Goal: Task Accomplishment & Management: Complete application form

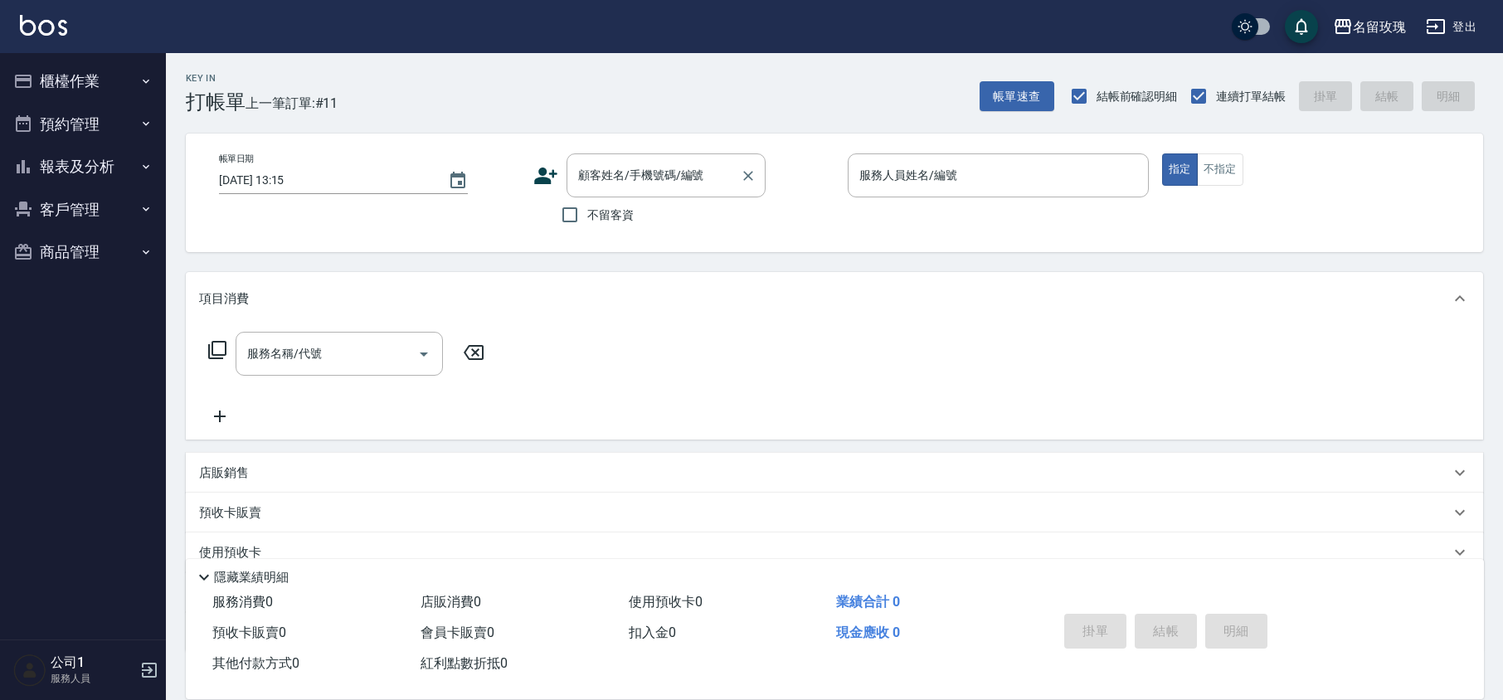
click at [602, 164] on div "顧客姓名/手機號碼/編號 顧客姓名/手機號碼/編號" at bounding box center [666, 175] width 199 height 44
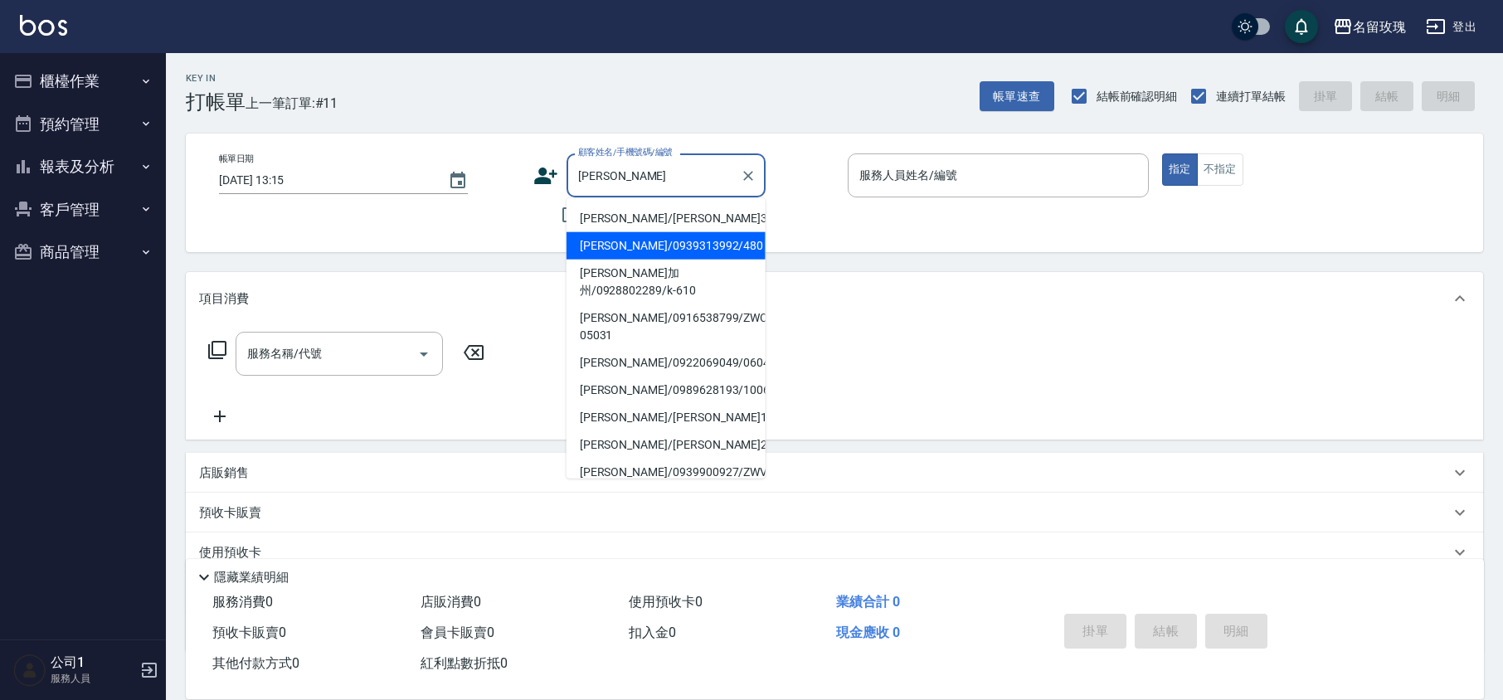
click at [692, 246] on li "[PERSON_NAME]/0939313992/480" at bounding box center [666, 245] width 199 height 27
type input "[PERSON_NAME]/0939313992/480"
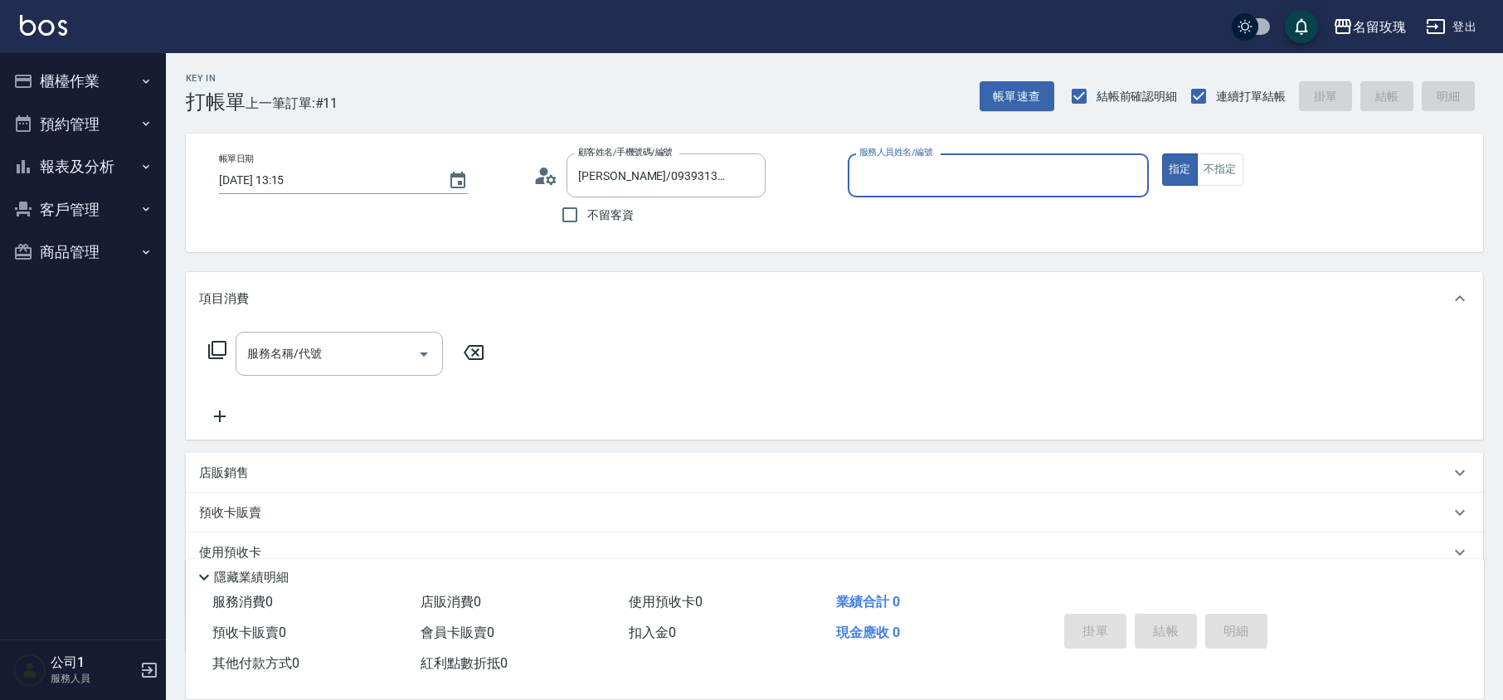
type input "VIVI-2"
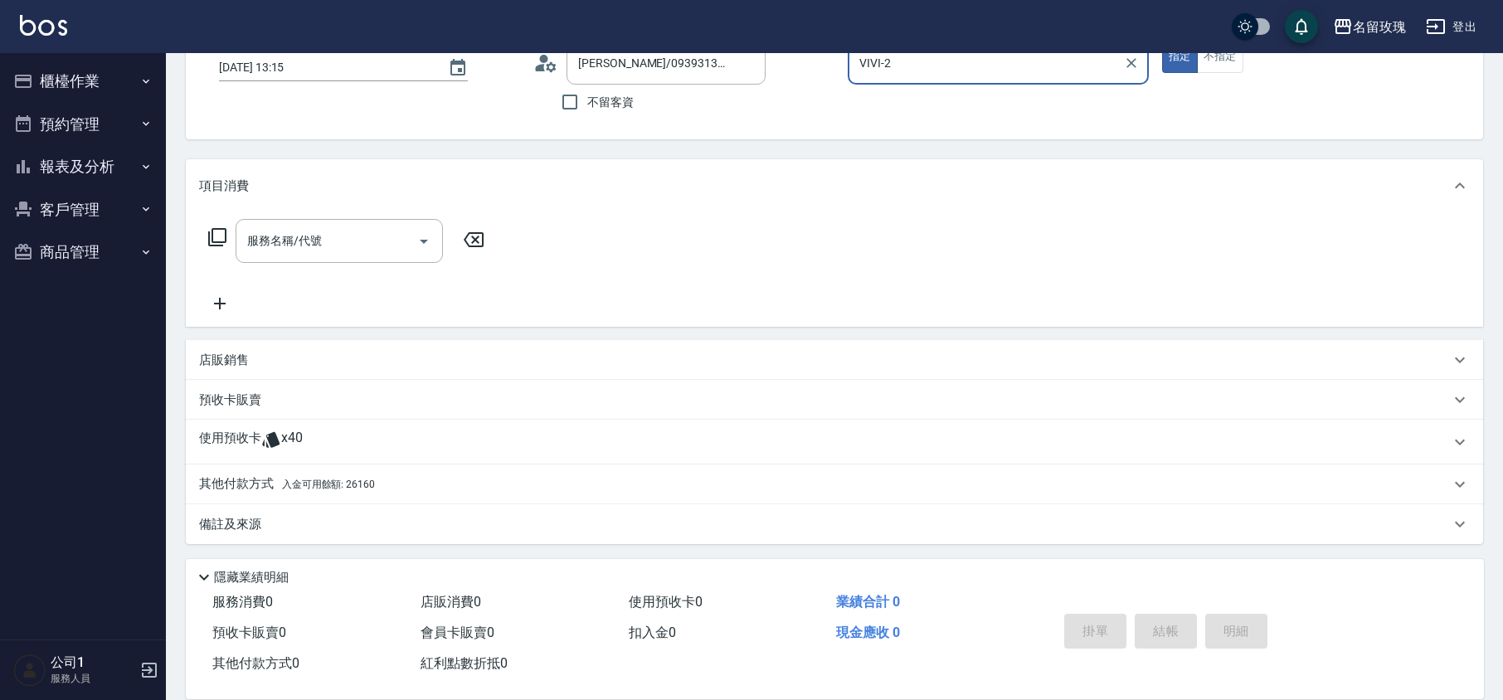
click at [313, 430] on div "使用預收卡 x40" at bounding box center [824, 442] width 1251 height 25
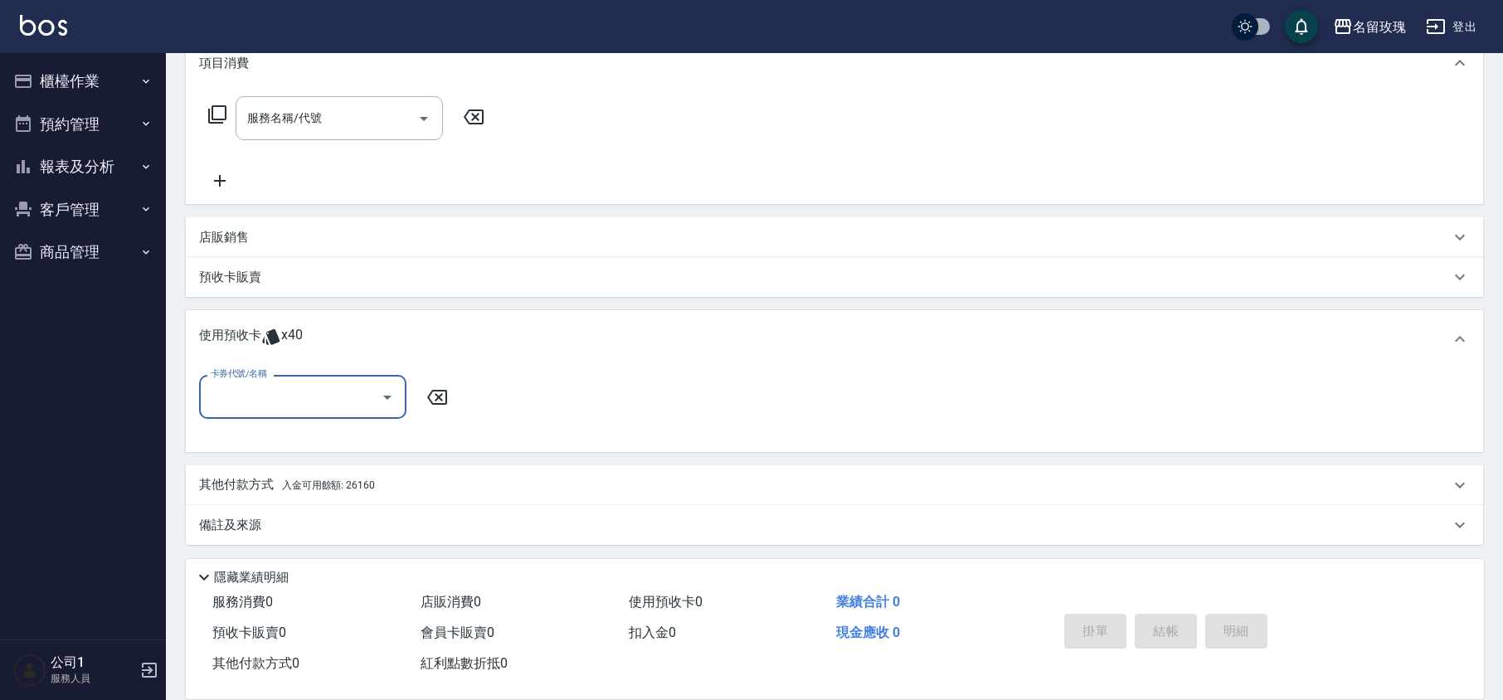
scroll to position [236, 0]
click at [309, 408] on input "卡券代號/名稱" at bounding box center [291, 396] width 168 height 29
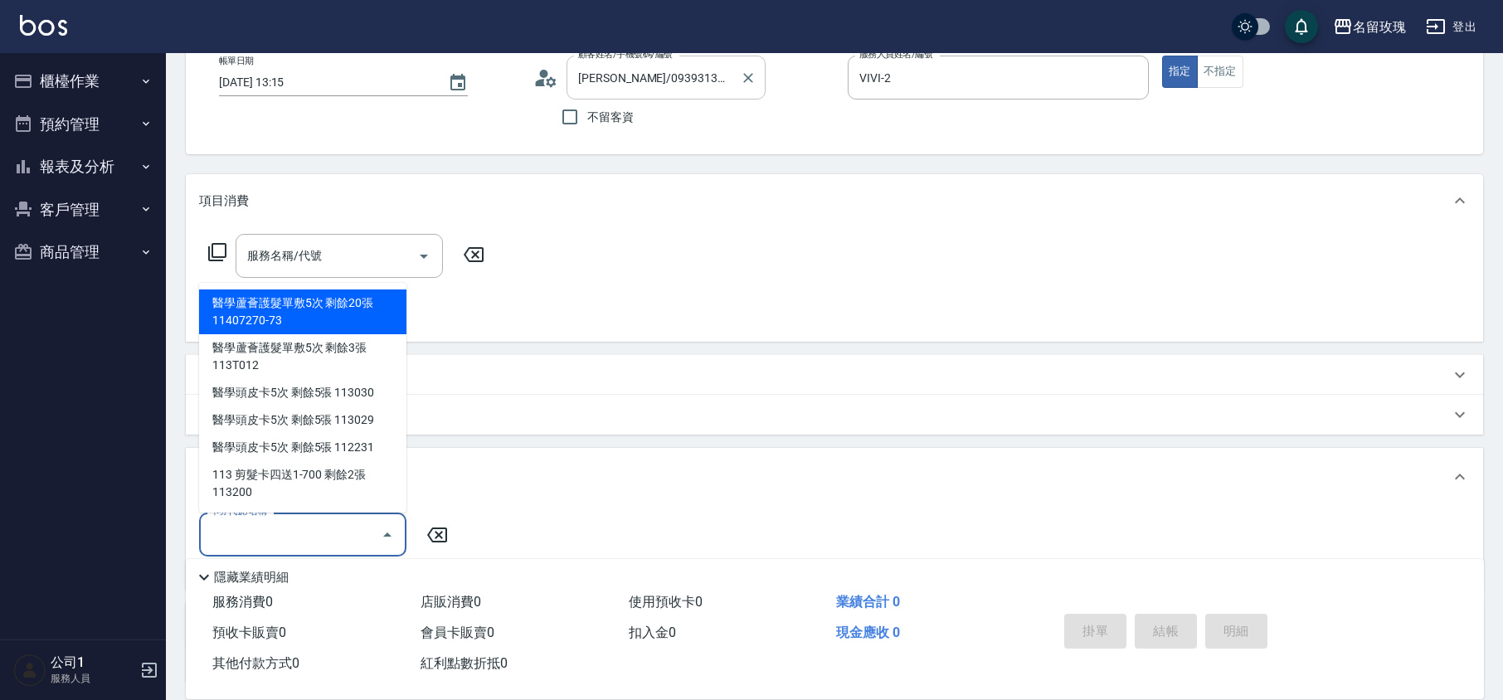
scroll to position [0, 0]
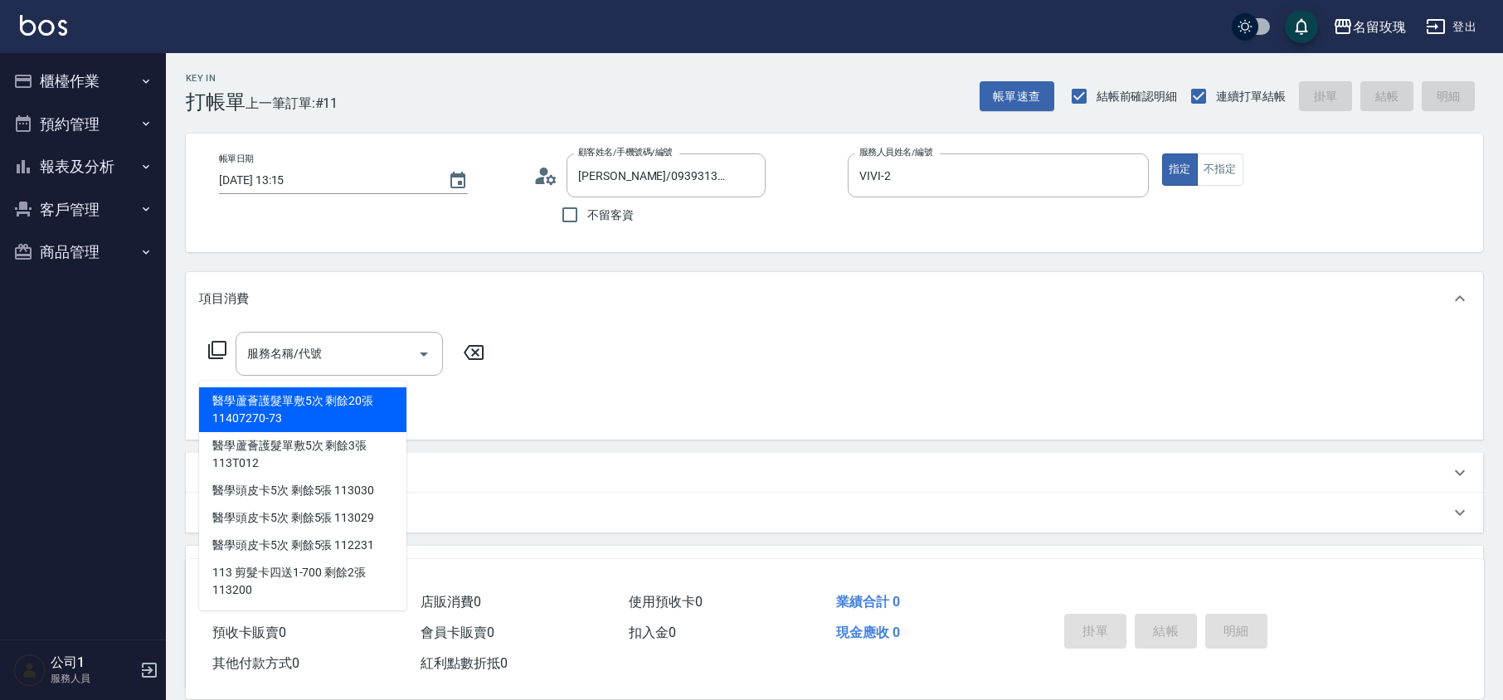
click at [529, 173] on div "帳單日期 [DATE] 13:15 顧客姓名/手機號碼/編號 [PERSON_NAME]/0939313992/480 顧客姓名/手機號碼/編號 不留客資 服…" at bounding box center [834, 192] width 1257 height 79
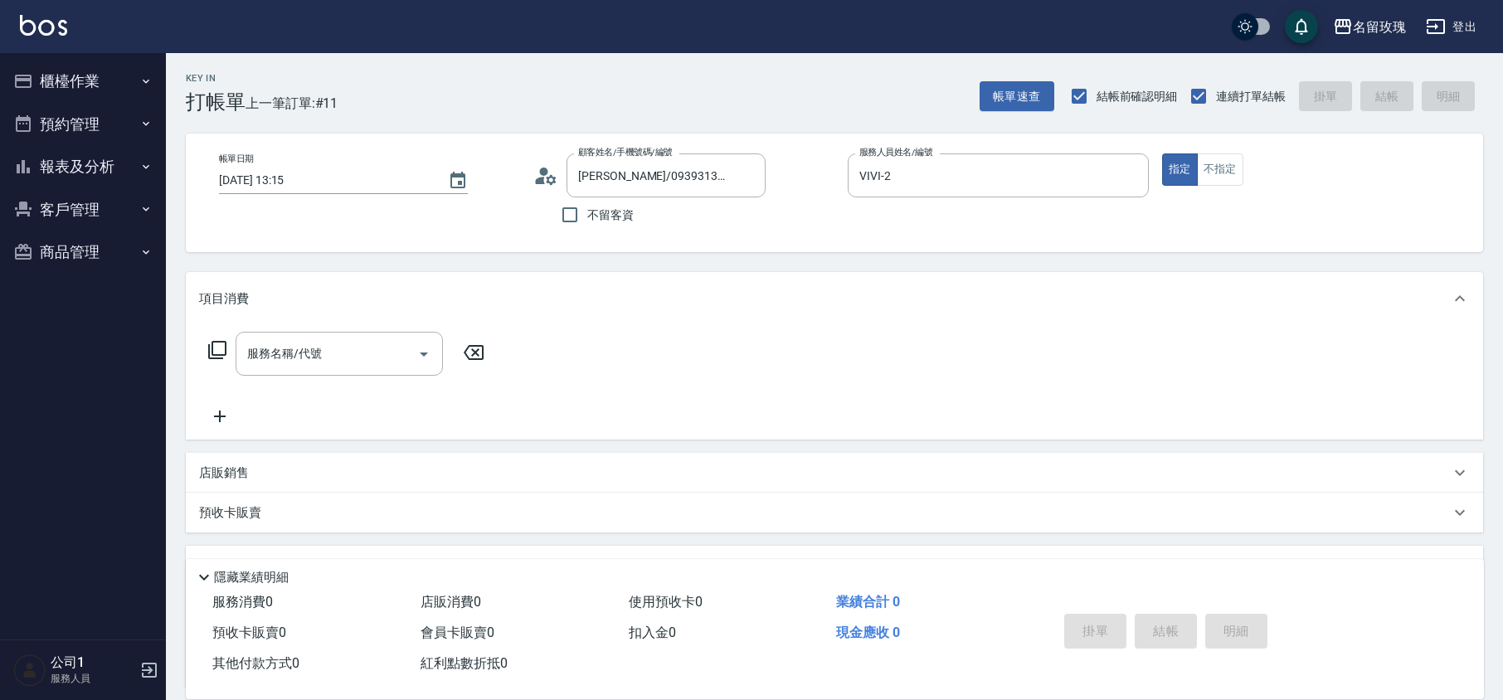
click at [542, 171] on circle at bounding box center [544, 172] width 8 height 8
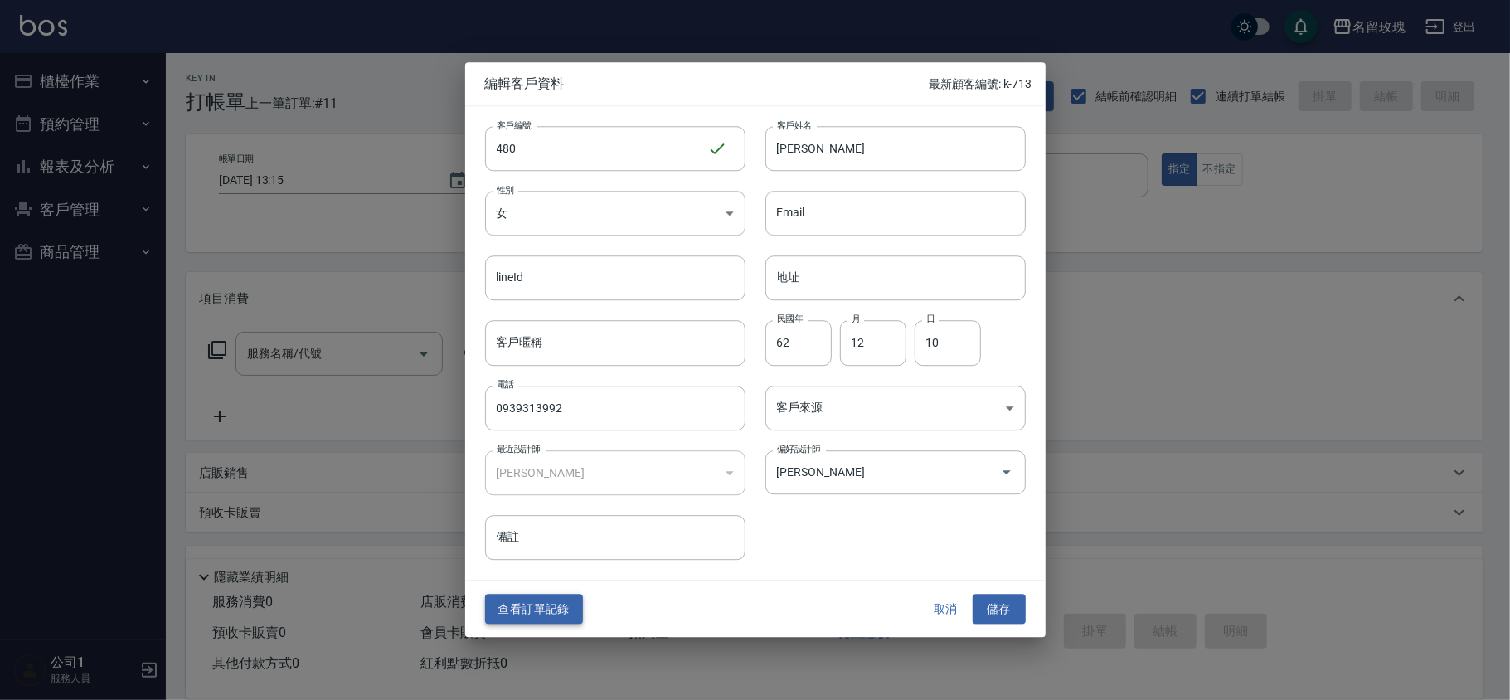
click at [535, 619] on button "查看訂單記錄" at bounding box center [534, 609] width 98 height 31
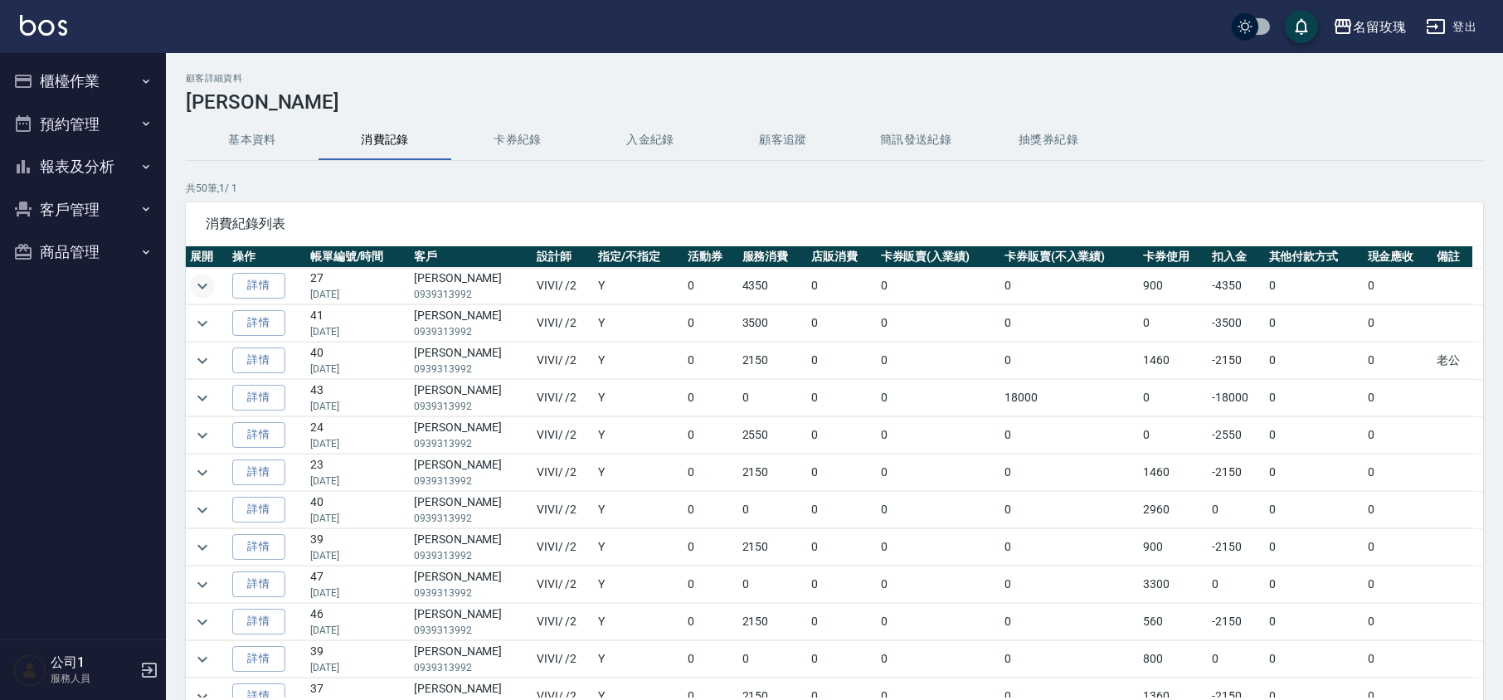
click at [196, 295] on icon "expand row" at bounding box center [202, 286] width 20 height 20
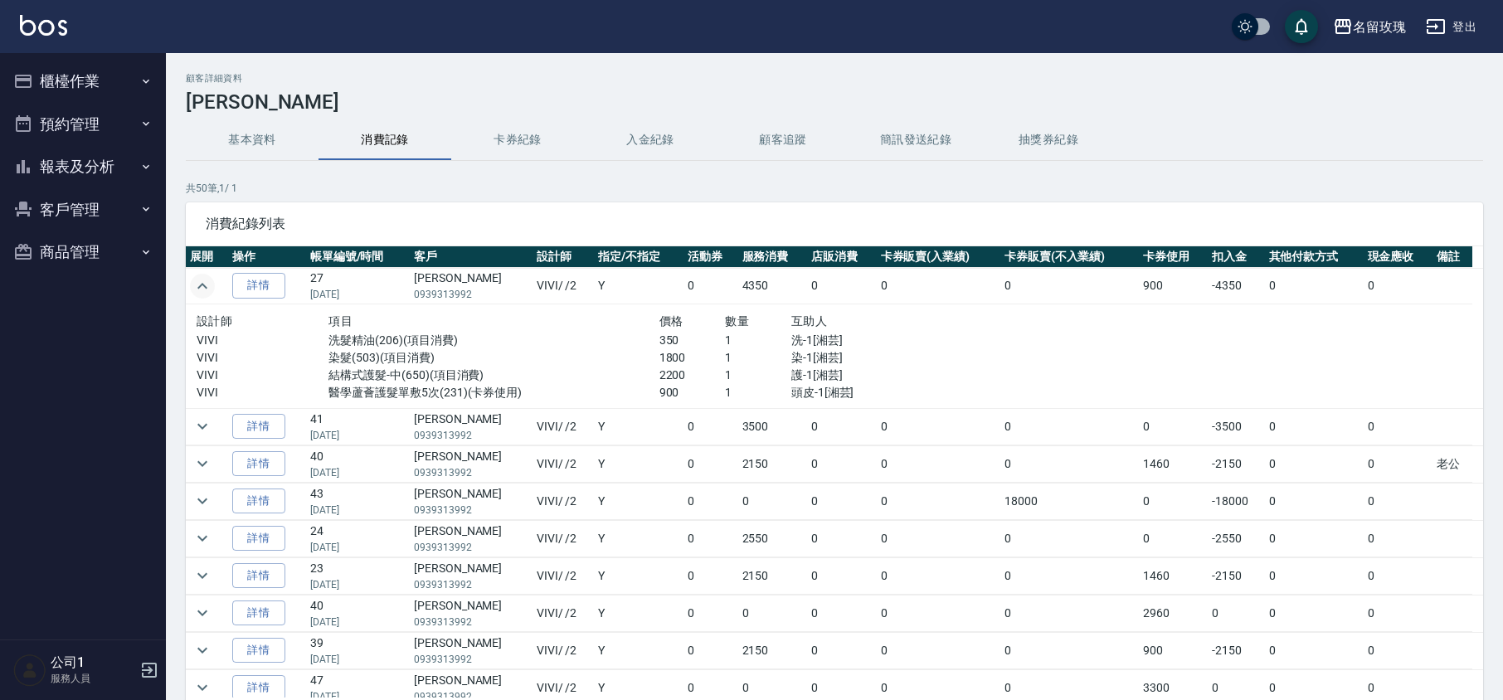
scroll to position [110, 0]
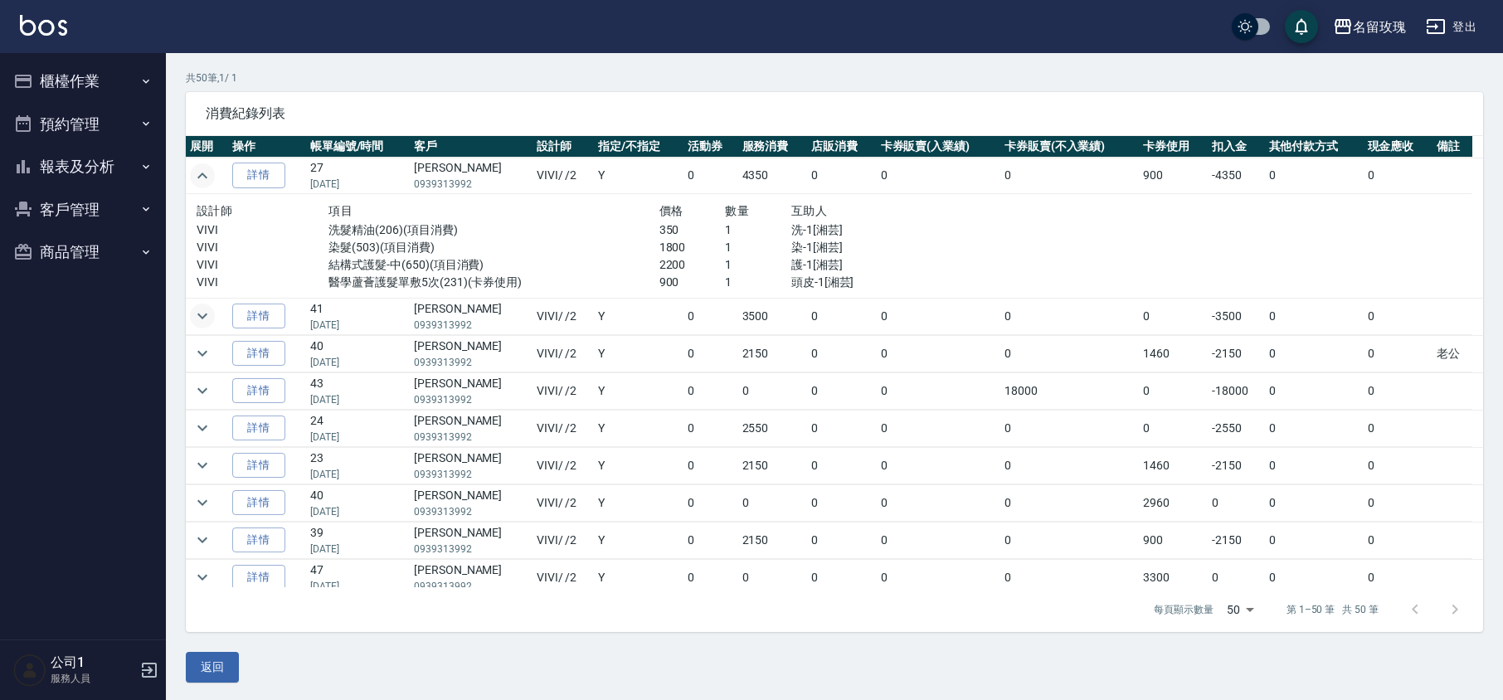
click at [202, 309] on icon "expand row" at bounding box center [202, 316] width 20 height 20
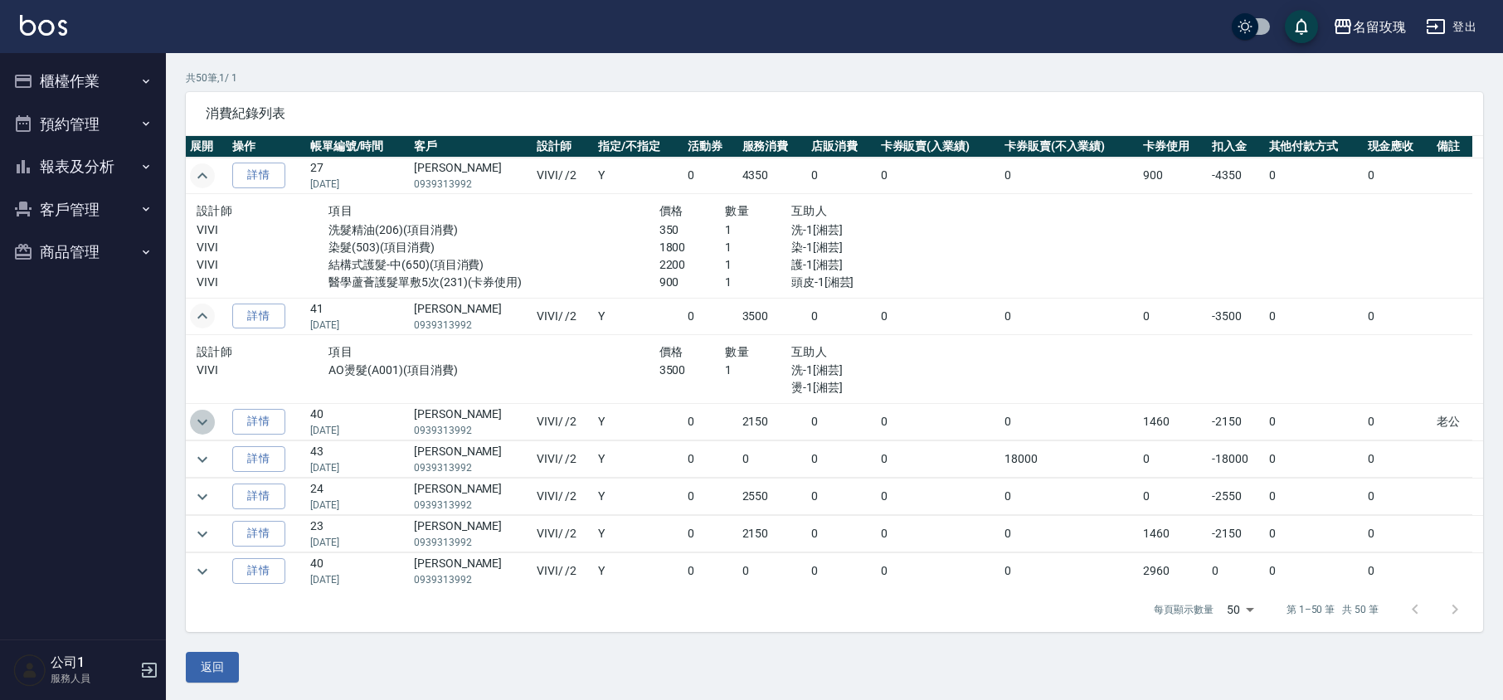
click at [204, 425] on icon "expand row" at bounding box center [202, 422] width 20 height 20
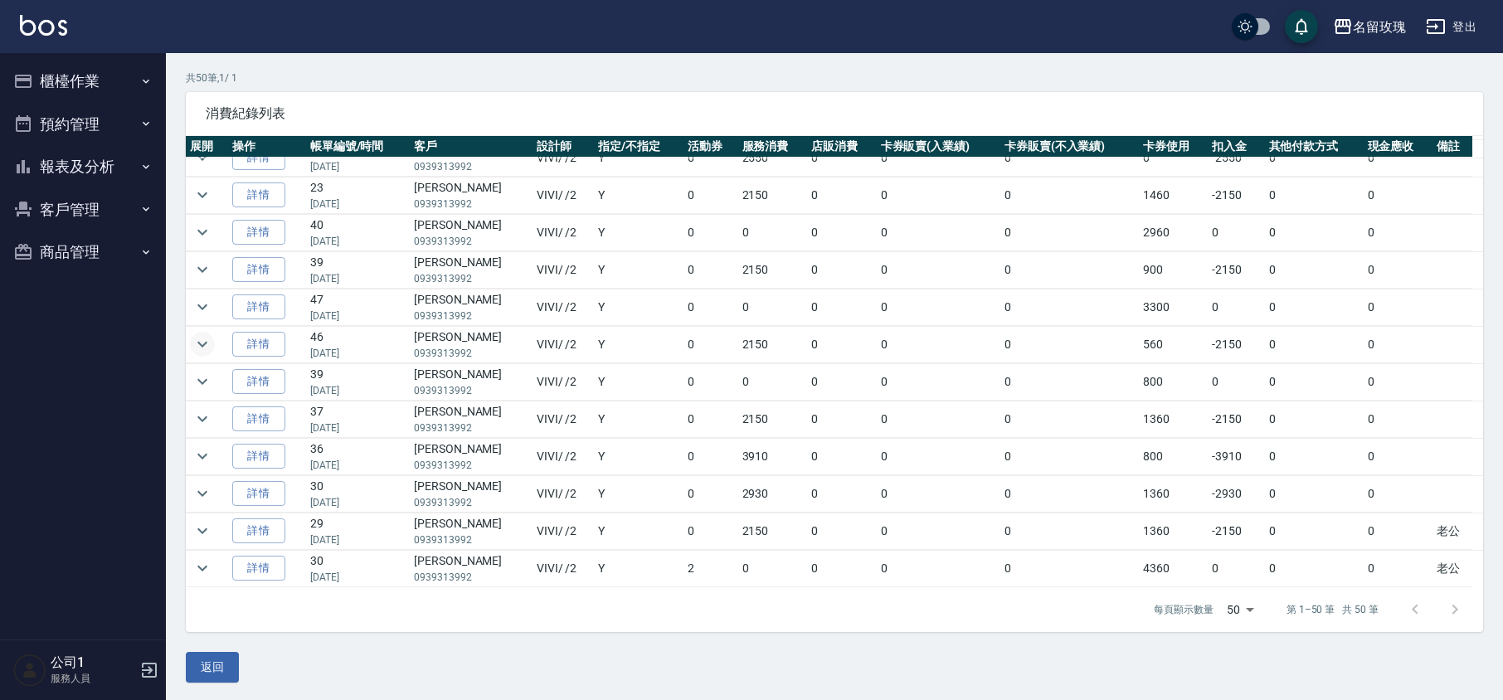
scroll to position [221, 0]
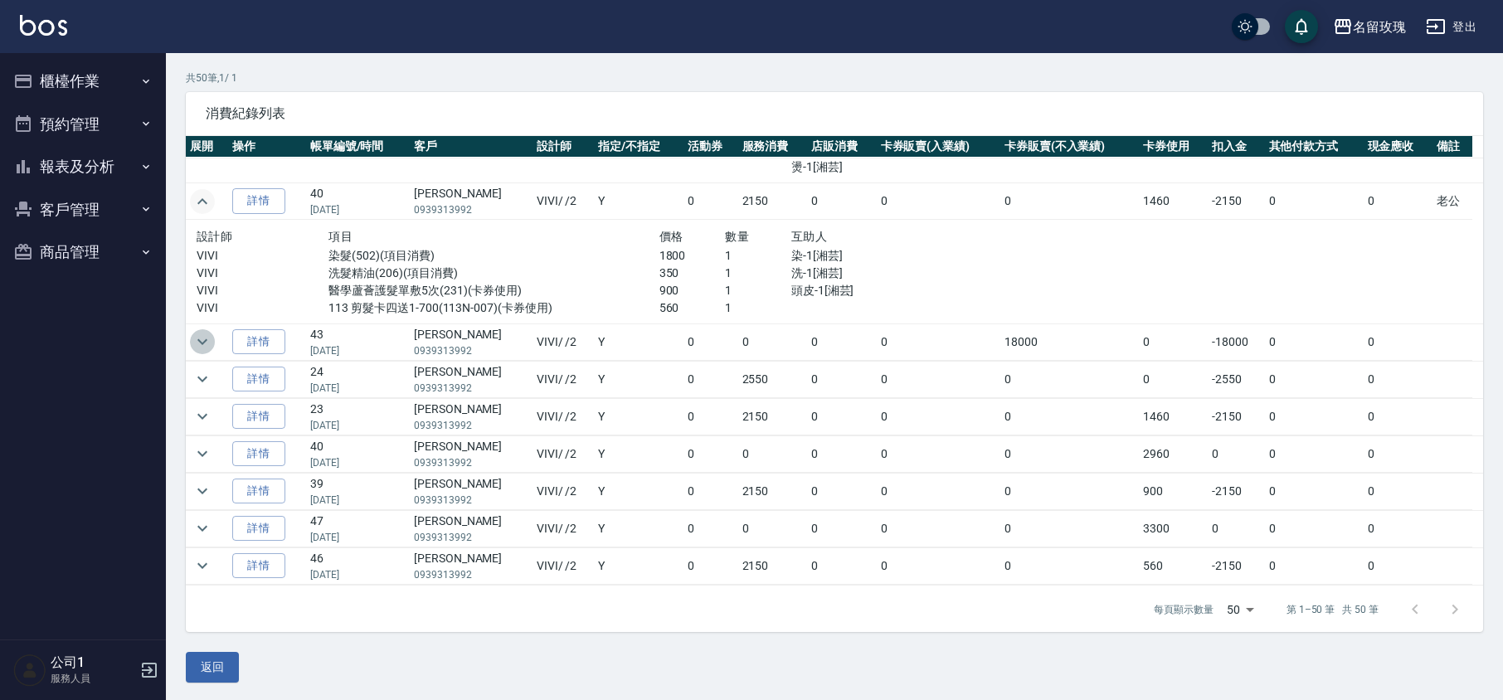
click at [204, 347] on icon "expand row" at bounding box center [202, 342] width 20 height 20
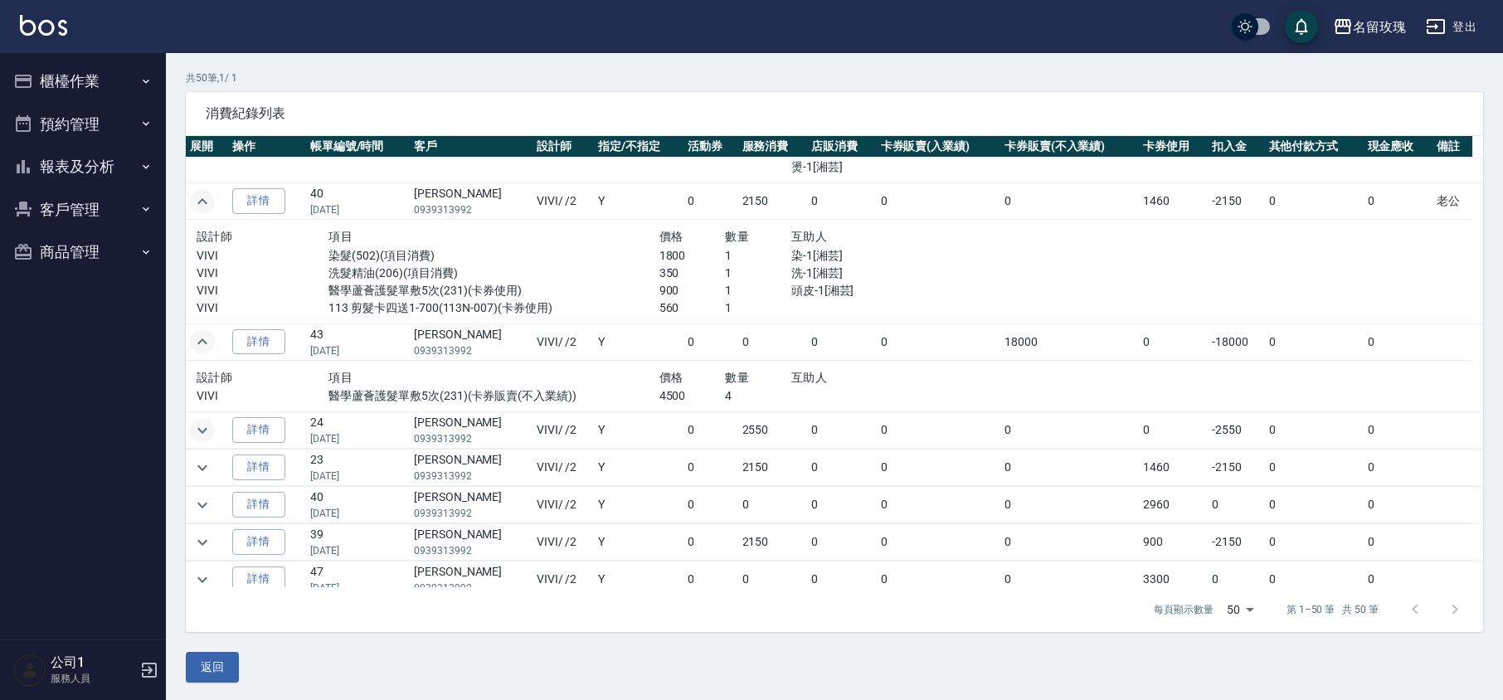
click at [202, 420] on button "expand row" at bounding box center [202, 430] width 25 height 25
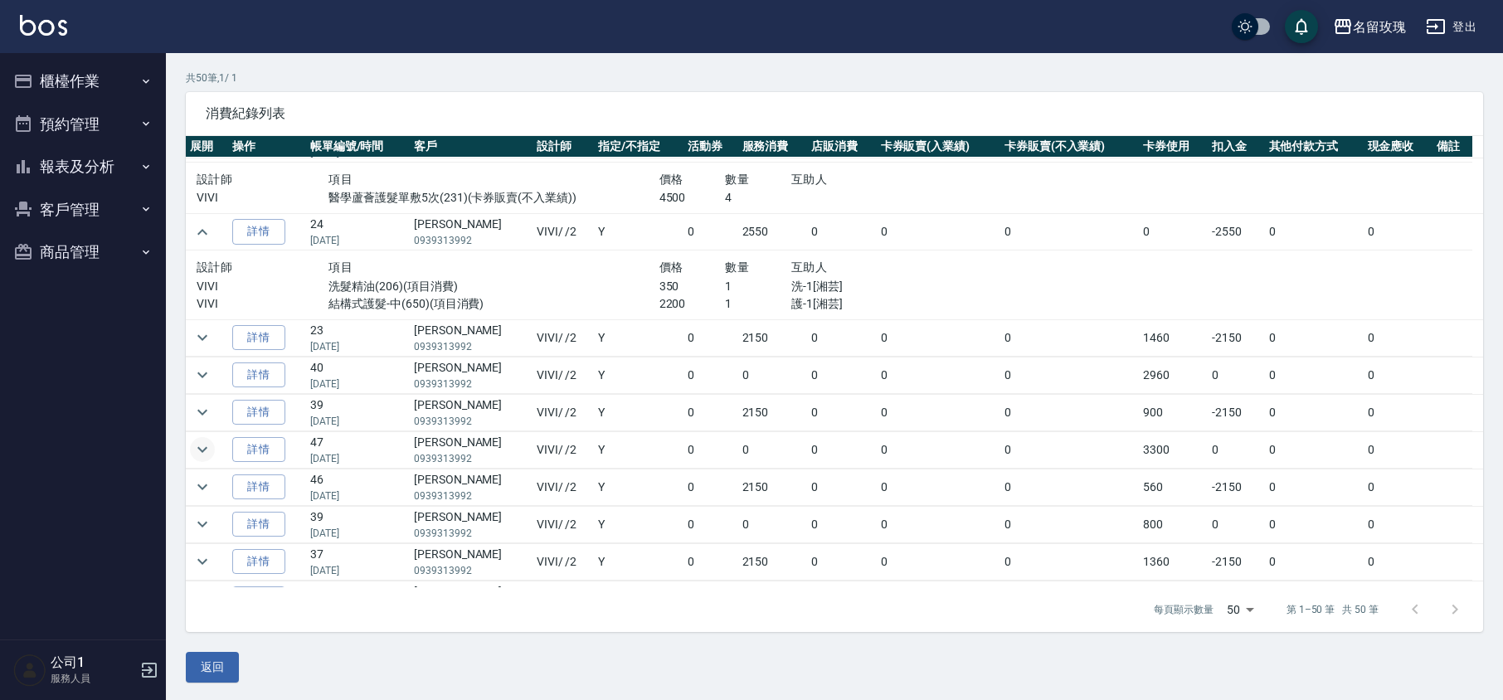
scroll to position [442, 0]
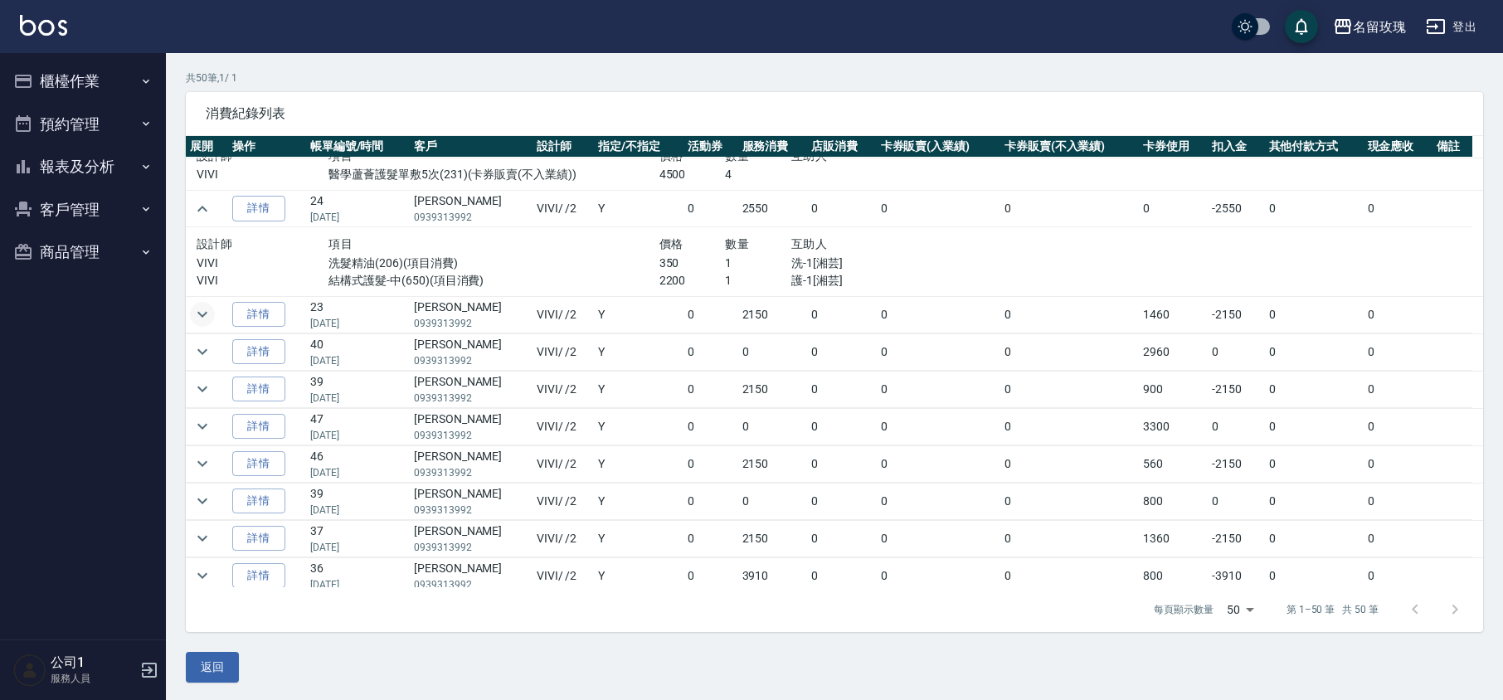
click at [202, 315] on icon "expand row" at bounding box center [202, 314] width 20 height 20
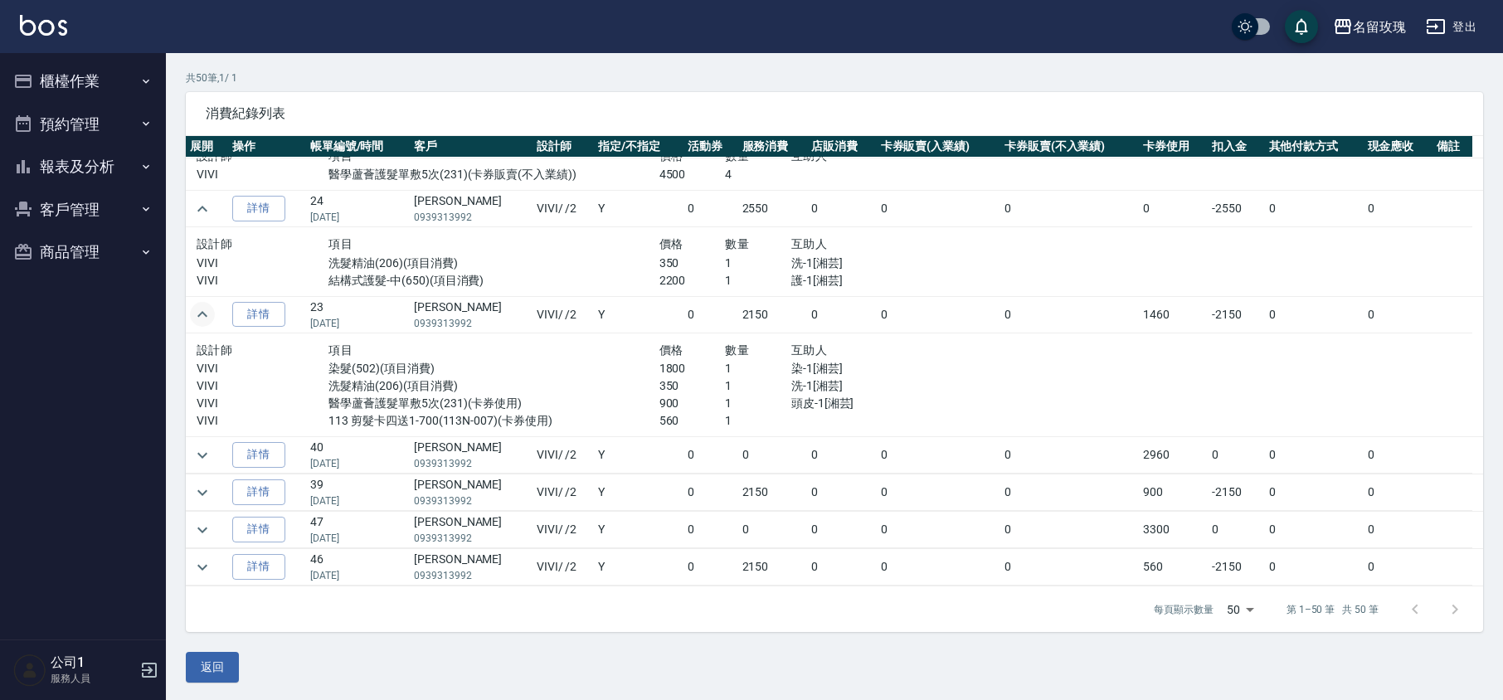
drag, startPoint x: 209, startPoint y: 443, endPoint x: 196, endPoint y: 469, distance: 29.7
click at [196, 465] on td at bounding box center [207, 455] width 42 height 36
click at [196, 469] on td at bounding box center [207, 455] width 42 height 36
click at [209, 456] on icon "expand row" at bounding box center [202, 455] width 20 height 20
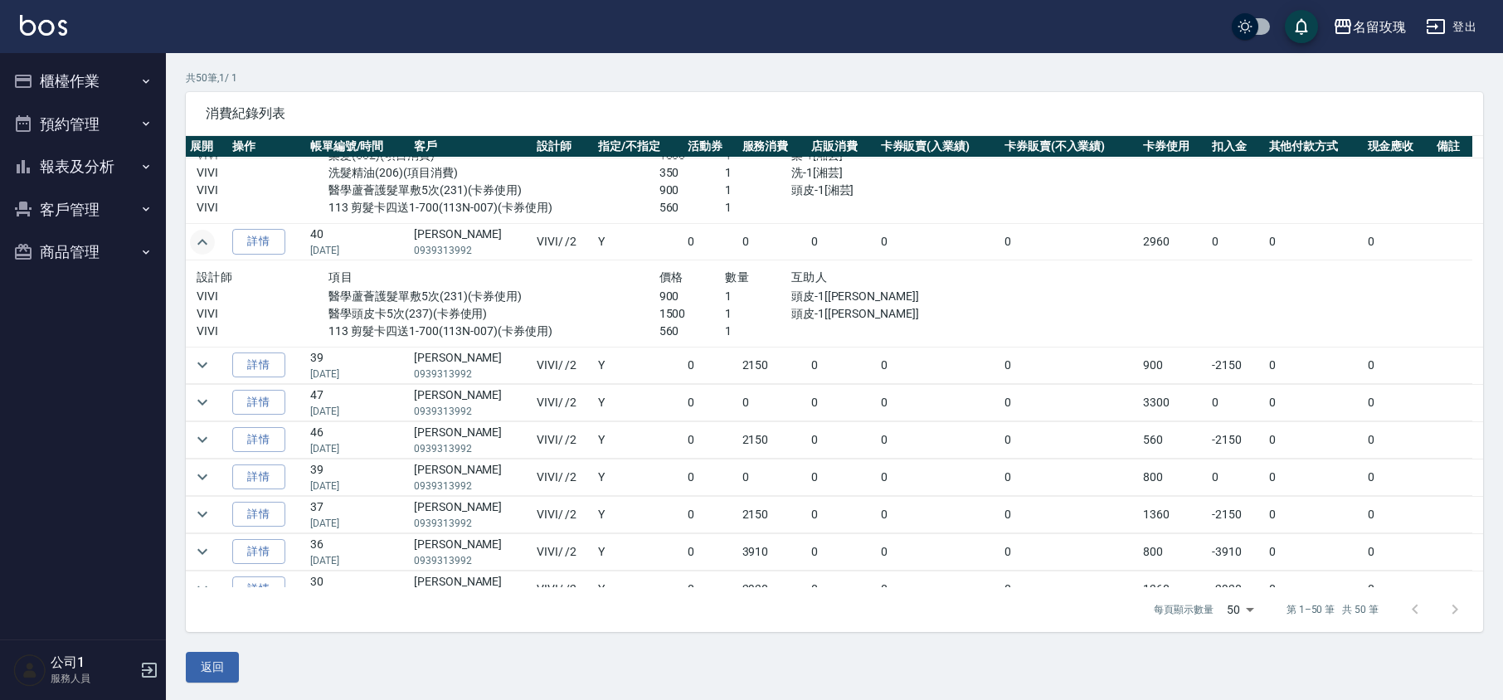
scroll to position [664, 0]
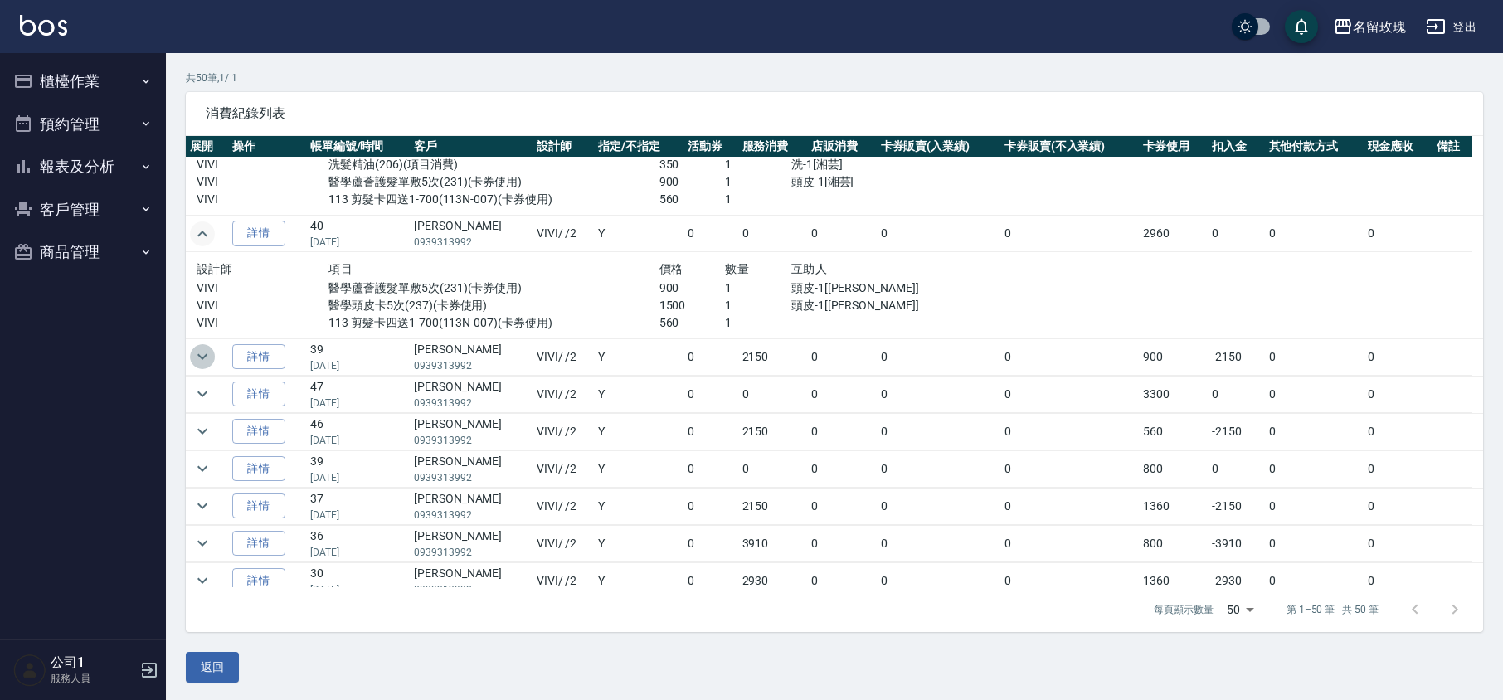
click at [210, 366] on icon "expand row" at bounding box center [202, 357] width 20 height 20
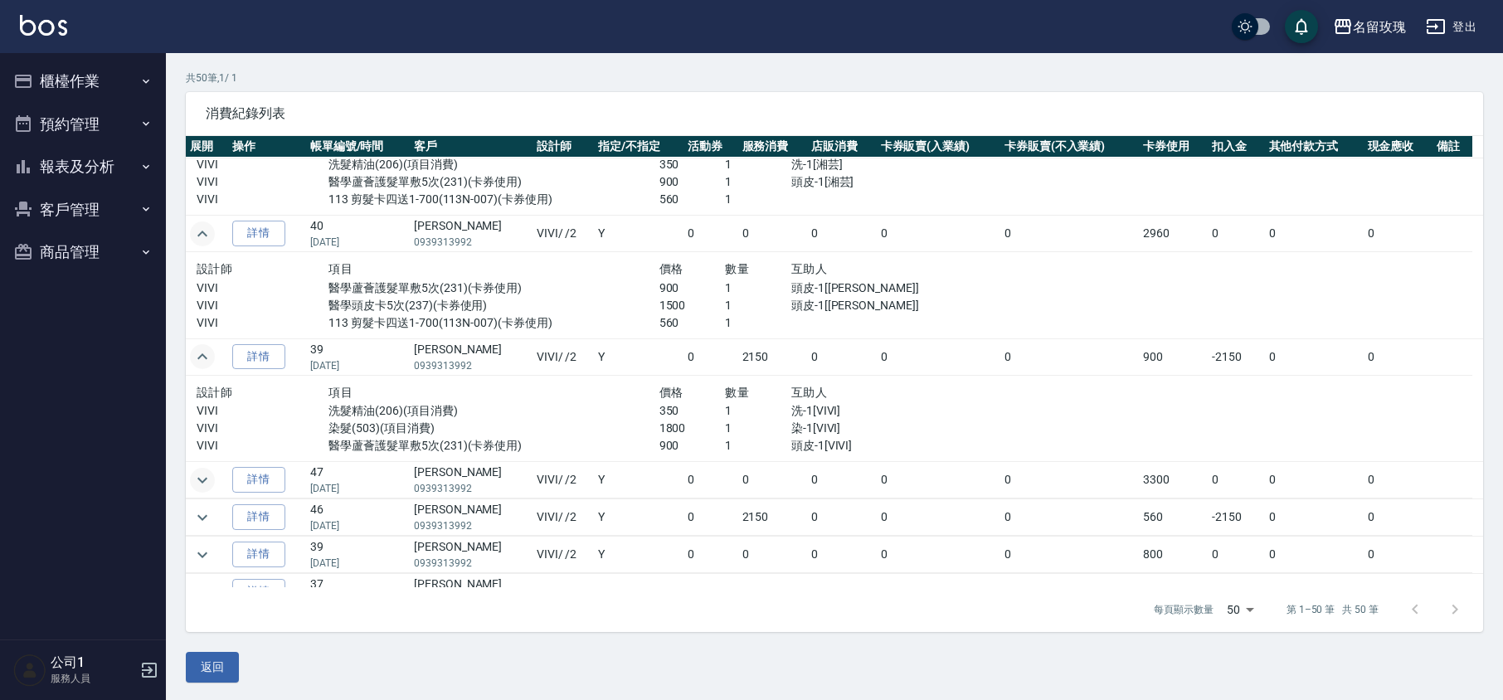
click at [201, 476] on button "expand row" at bounding box center [202, 480] width 25 height 25
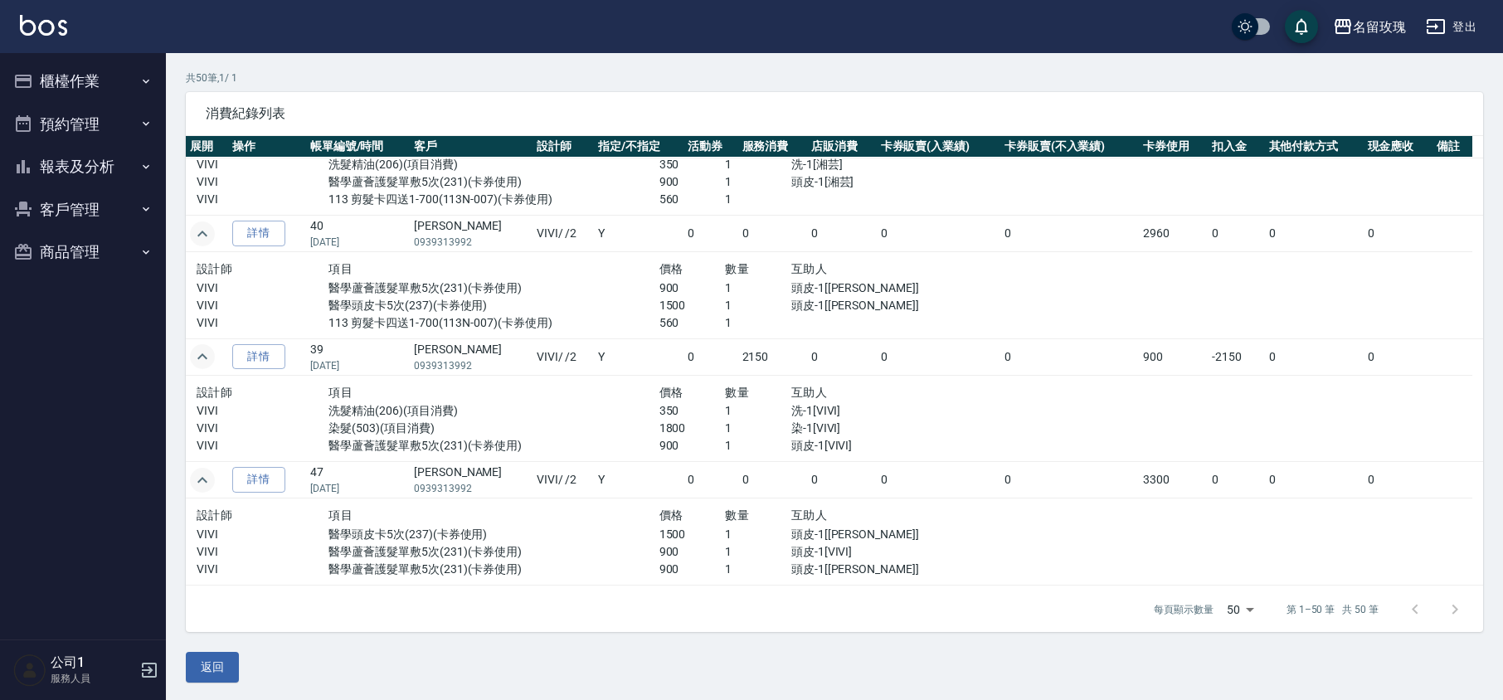
scroll to position [884, 0]
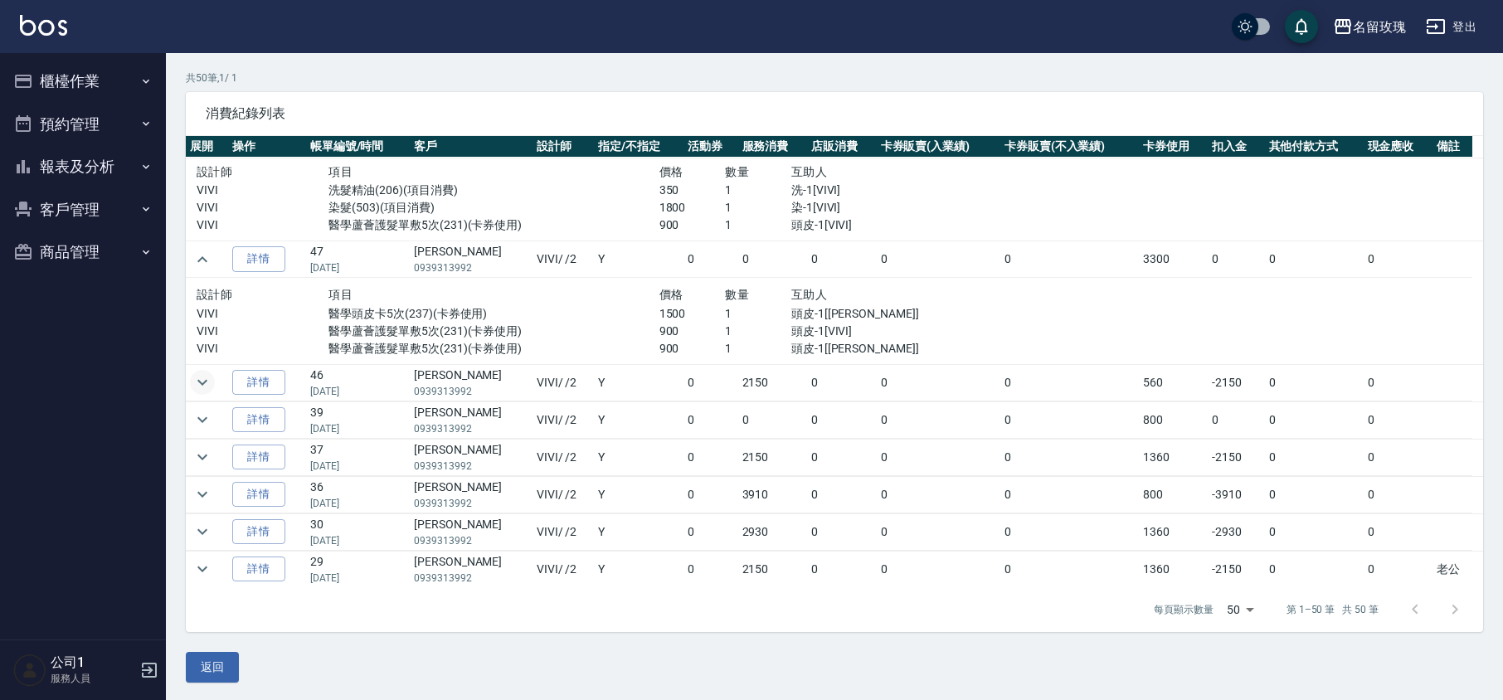
click at [206, 392] on icon "expand row" at bounding box center [202, 382] width 20 height 20
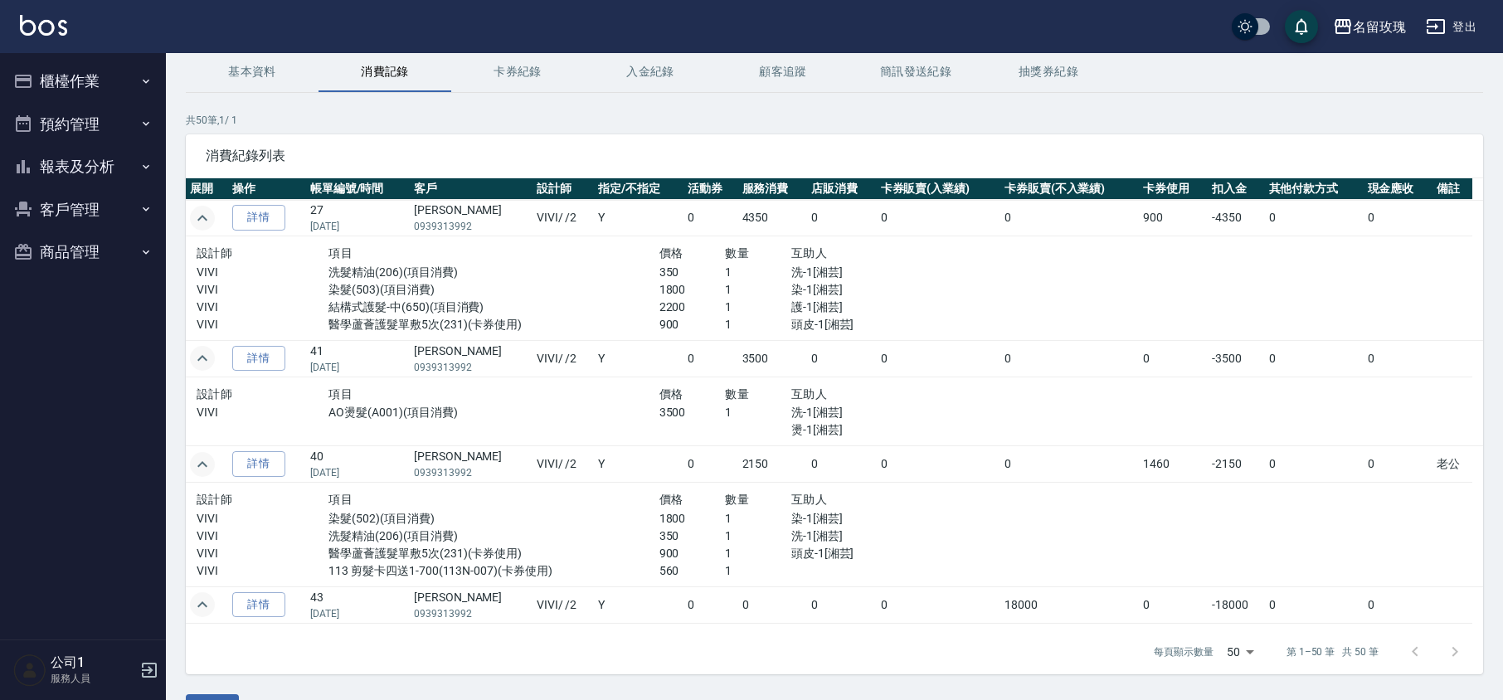
scroll to position [0, 0]
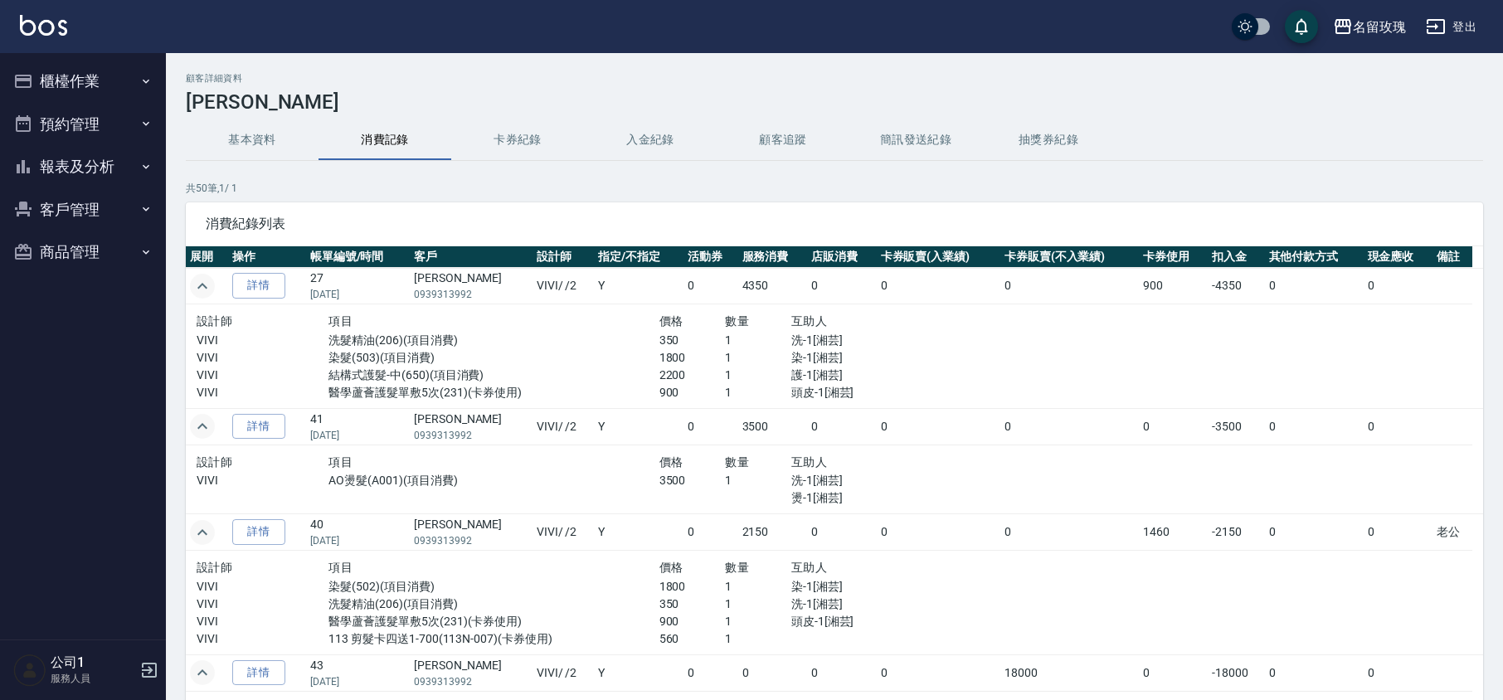
click at [96, 76] on button "櫃檯作業" at bounding box center [83, 81] width 153 height 43
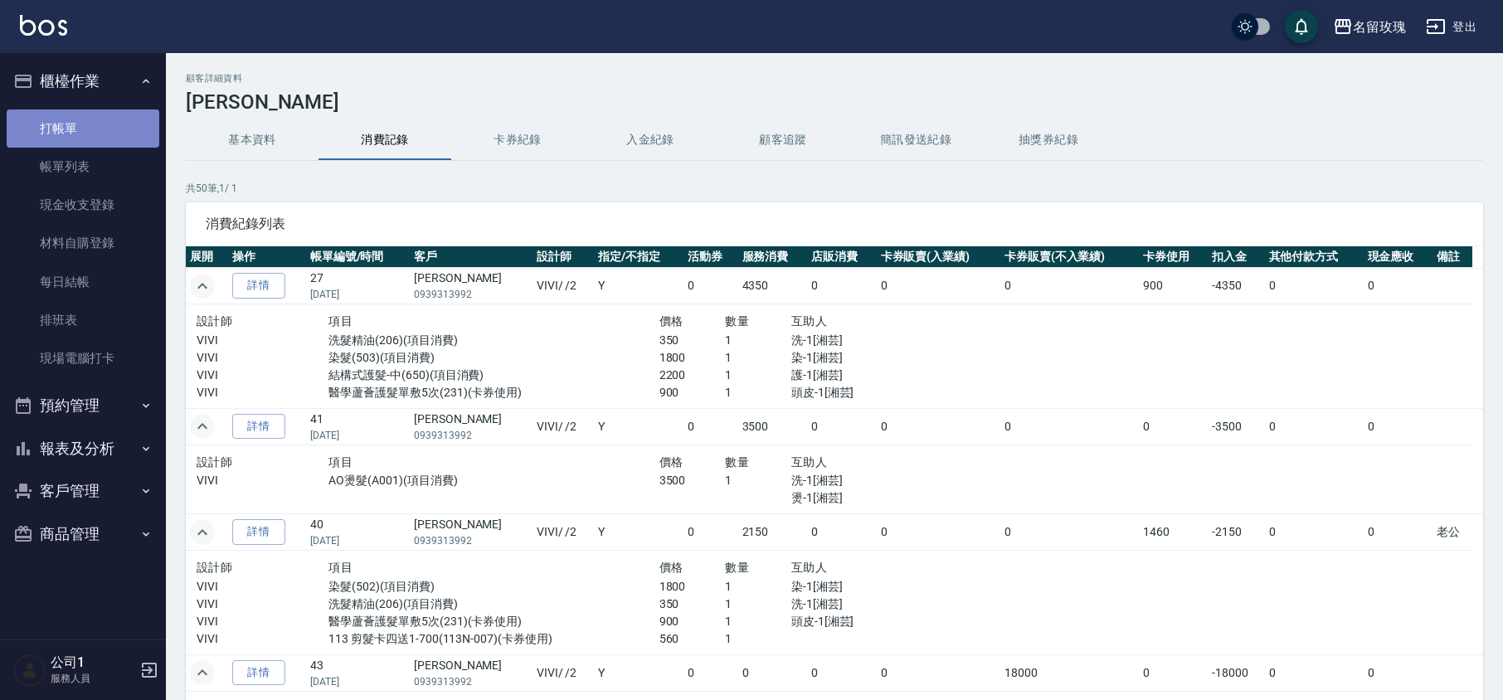
click at [83, 134] on link "打帳單" at bounding box center [83, 128] width 153 height 38
